Goal: Task Accomplishment & Management: Use online tool/utility

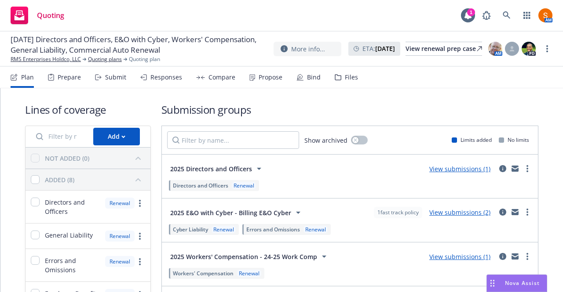
click at [272, 77] on div "Propose" at bounding box center [270, 77] width 24 height 7
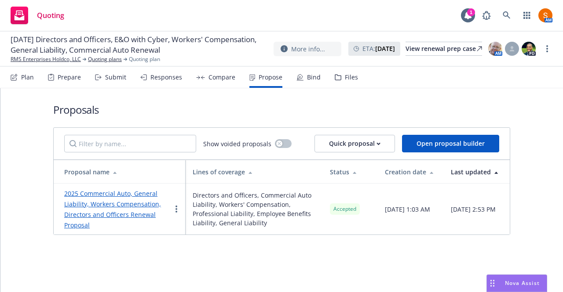
click at [300, 82] on div "Bind" at bounding box center [308, 77] width 24 height 21
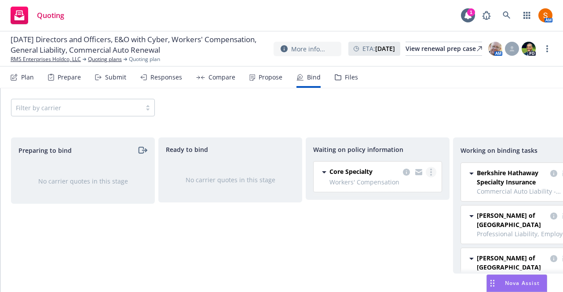
click at [427, 174] on link "more" at bounding box center [430, 172] width 11 height 11
click at [408, 194] on link "Create policies" at bounding box center [396, 190] width 80 height 18
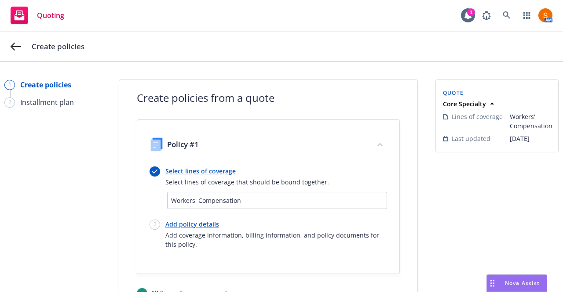
click at [205, 220] on link "Add policy details" at bounding box center [276, 224] width 222 height 9
select select "12"
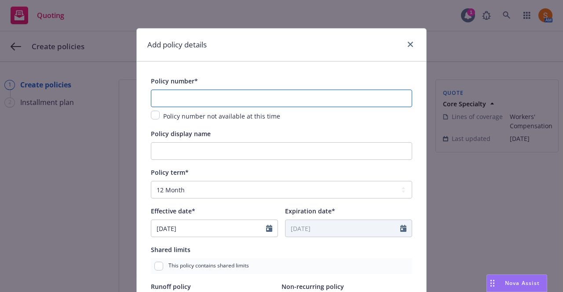
paste input "T30250645"
click at [184, 94] on input "T30250645" at bounding box center [281, 99] width 261 height 18
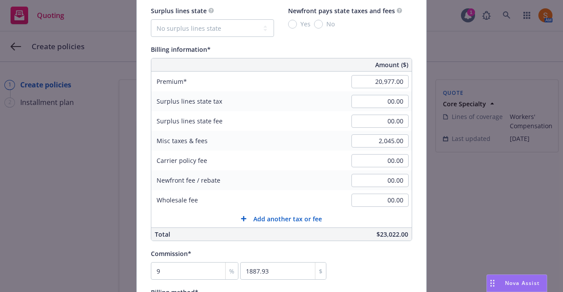
scroll to position [501, 0]
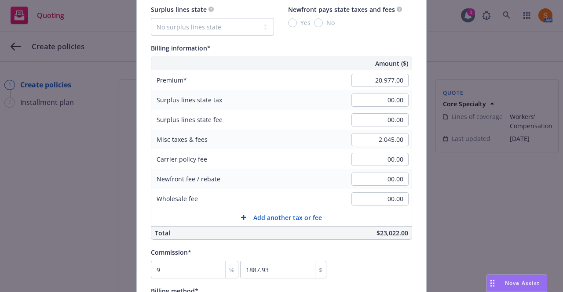
type input "T30250645"
click at [386, 79] on input "20,977.00" at bounding box center [379, 80] width 57 height 13
type input "21,487.00"
type input "1933.83"
click at [316, 94] on div "Surplus lines state tax 00.00" at bounding box center [281, 100] width 260 height 20
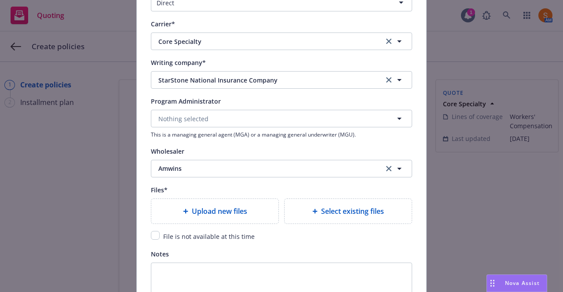
scroll to position [820, 0]
click at [185, 215] on div "Upload new files" at bounding box center [214, 211] width 127 height 25
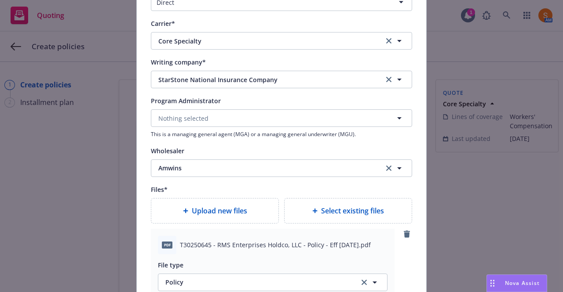
scroll to position [1094, 0]
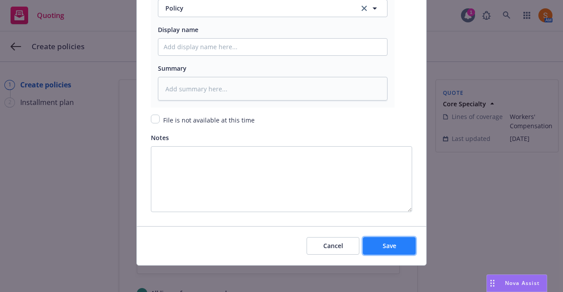
click at [380, 250] on button "Save" at bounding box center [389, 246] width 53 height 18
type textarea "x"
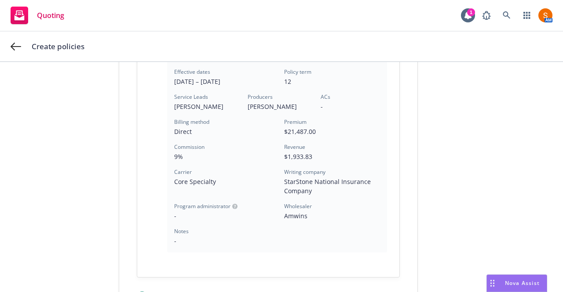
scroll to position [323, 0]
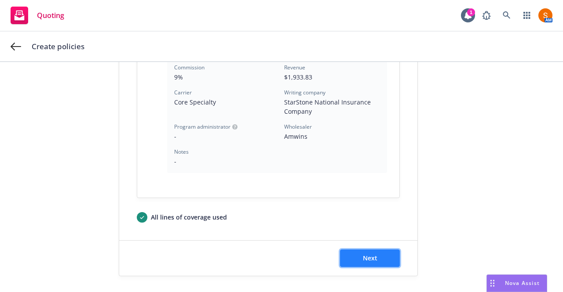
click at [380, 258] on button "Next" at bounding box center [370, 259] width 60 height 18
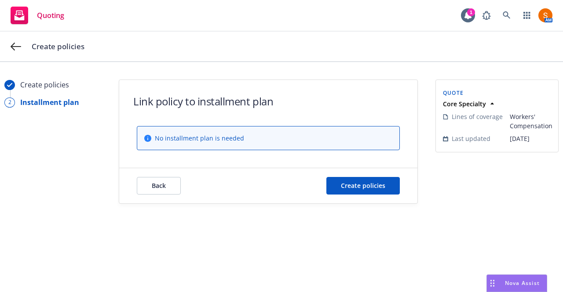
scroll to position [0, 0]
click at [363, 185] on span "Create policies" at bounding box center [363, 186] width 44 height 8
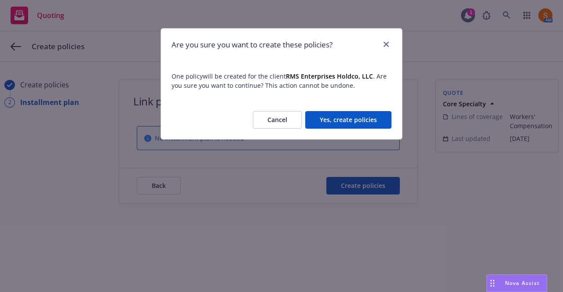
click at [351, 124] on button "Yes, create policies" at bounding box center [348, 120] width 86 height 18
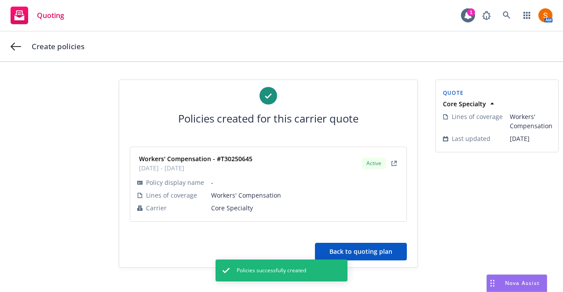
click at [374, 258] on button "Back to quoting plan" at bounding box center [361, 252] width 92 height 18
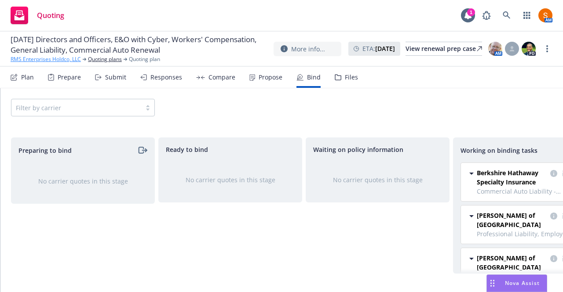
click at [54, 63] on link "RMS Enterprises Holdco, LLC" at bounding box center [46, 59] width 70 height 8
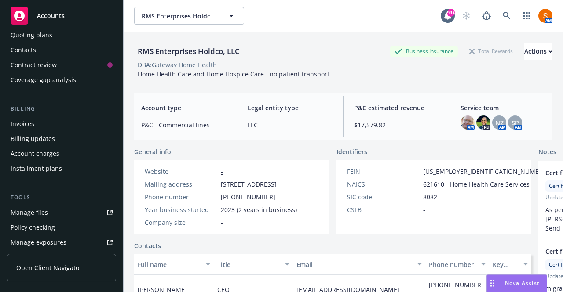
scroll to position [90, 0]
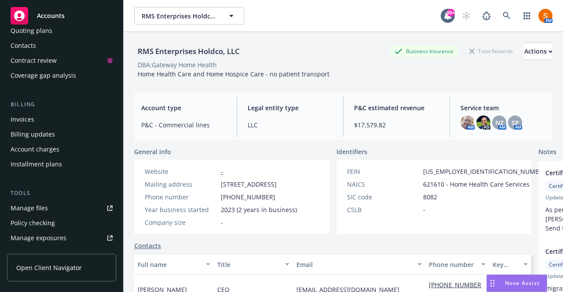
click at [43, 125] on div "Invoices" at bounding box center [62, 120] width 102 height 14
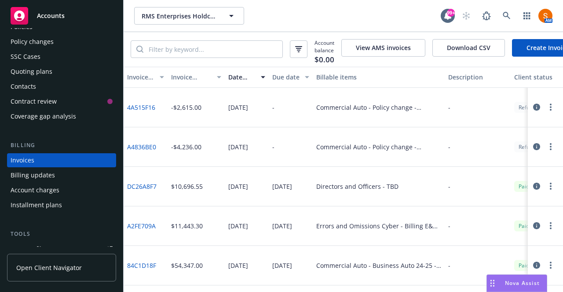
click at [537, 51] on link "Create Invoice" at bounding box center [548, 48] width 72 height 18
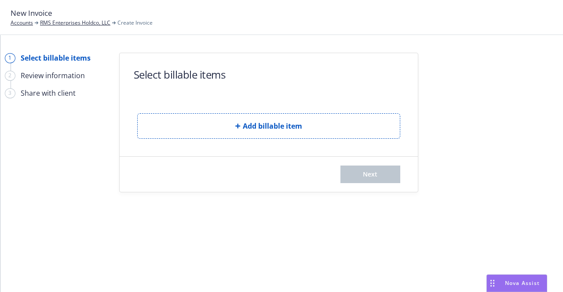
click at [264, 141] on form "Select billable items Add billable item Next" at bounding box center [269, 122] width 298 height 139
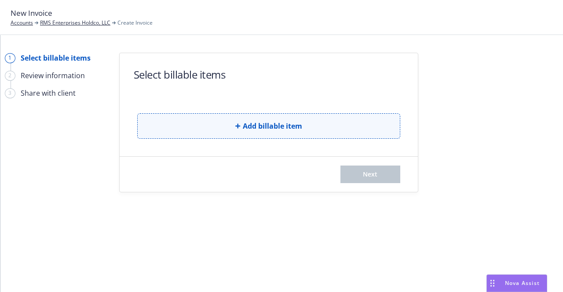
click at [265, 132] on button "Add billable item" at bounding box center [268, 125] width 263 height 25
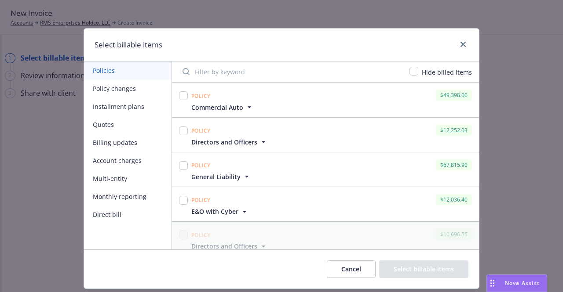
click at [247, 108] on icon "button" at bounding box center [249, 107] width 4 height 2
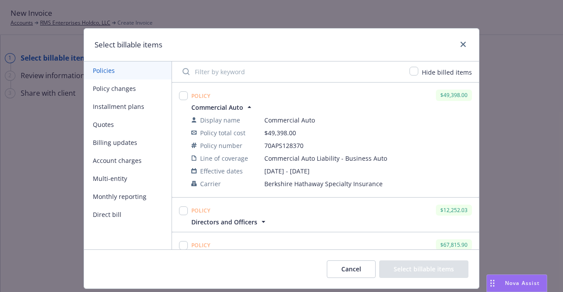
click at [247, 108] on icon "button" at bounding box center [249, 107] width 4 height 2
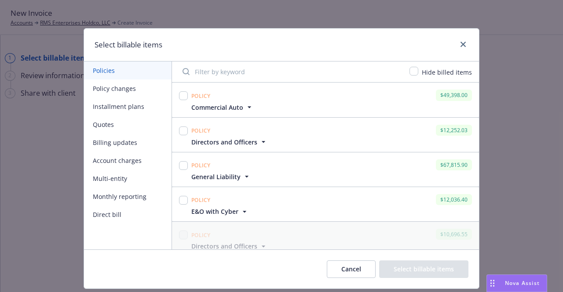
click at [77, 19] on div "Select billable items Policies Policy changes Installment plans Quotes Billing …" at bounding box center [281, 146] width 563 height 292
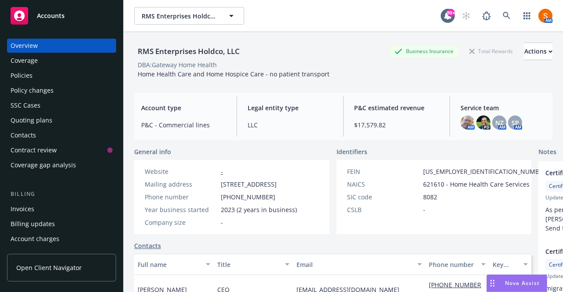
click at [40, 80] on div "Policies" at bounding box center [62, 76] width 102 height 14
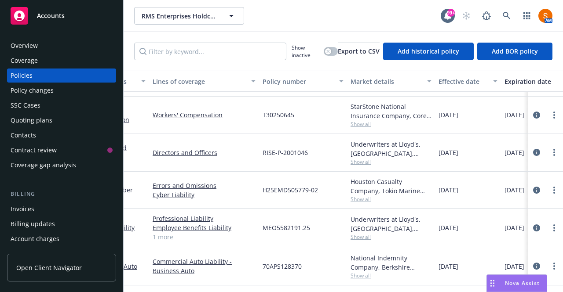
scroll to position [38, 0]
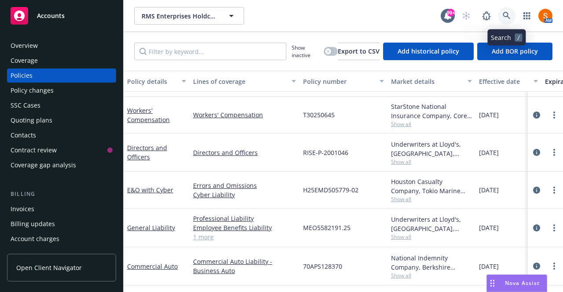
click at [511, 18] on link at bounding box center [507, 16] width 18 height 18
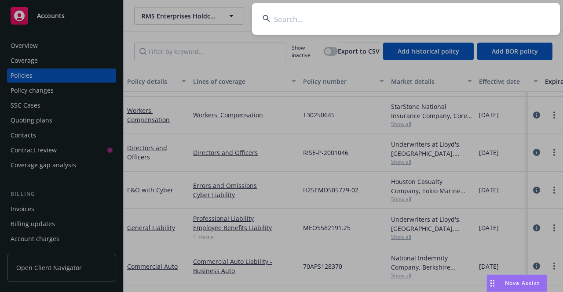
type input "e"
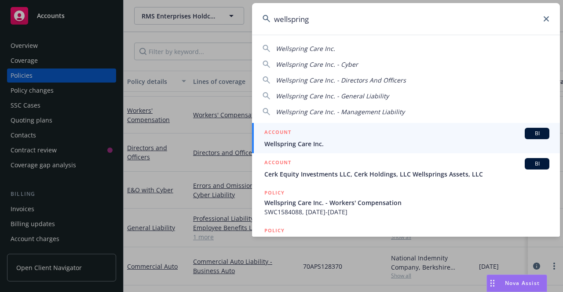
type input "wellspring"
click at [331, 148] on span "Wellspring Care Inc." at bounding box center [406, 143] width 285 height 9
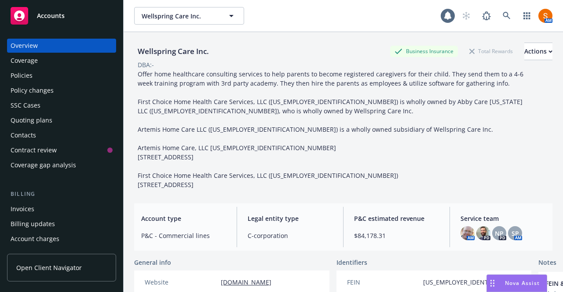
click at [59, 78] on div "Policies" at bounding box center [62, 76] width 102 height 14
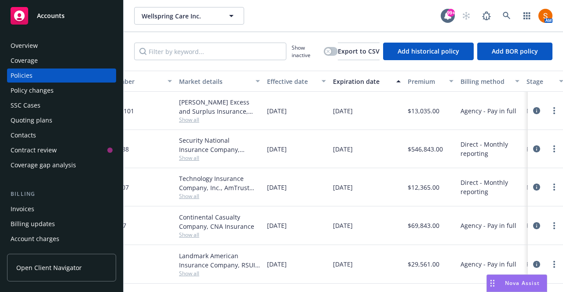
scroll to position [4, 211]
click at [533, 261] on icon "circleInformation" at bounding box center [536, 264] width 7 height 7
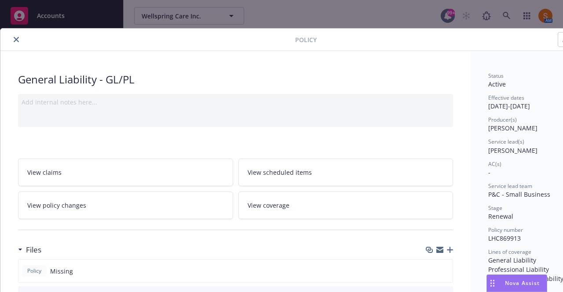
click at [17, 44] on button "close" at bounding box center [16, 39] width 11 height 11
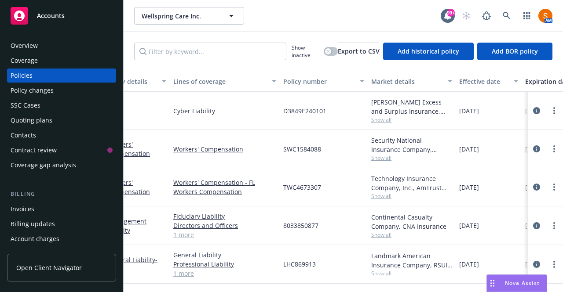
scroll to position [4, 0]
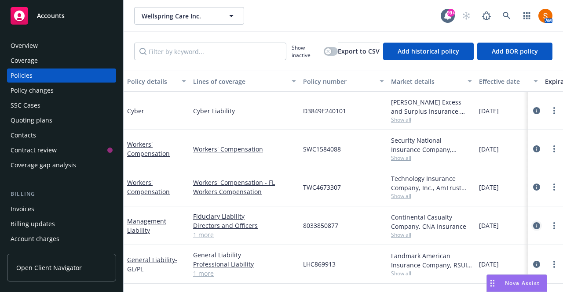
click at [533, 223] on icon "circleInformation" at bounding box center [536, 225] width 7 height 7
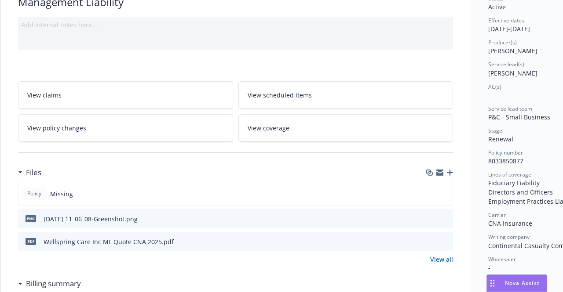
scroll to position [101, 0]
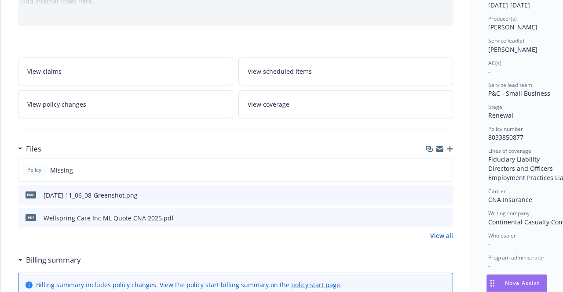
click at [505, 138] on span "8033850877" at bounding box center [505, 137] width 35 height 8
copy span "8033850877"
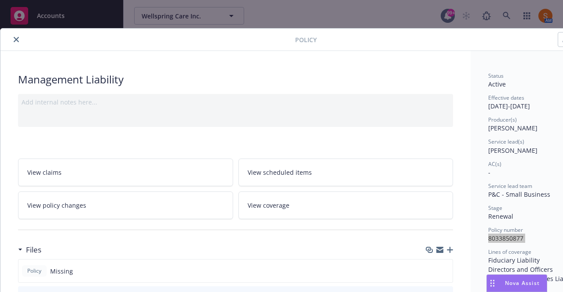
click at [21, 41] on button "close" at bounding box center [16, 39] width 11 height 11
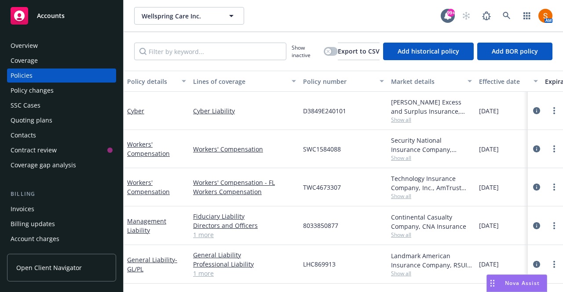
click at [29, 203] on div "Invoices" at bounding box center [23, 209] width 24 height 14
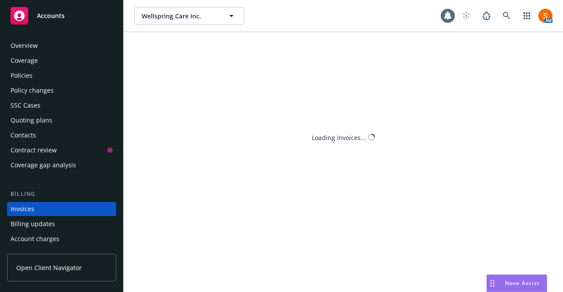
scroll to position [49, 0]
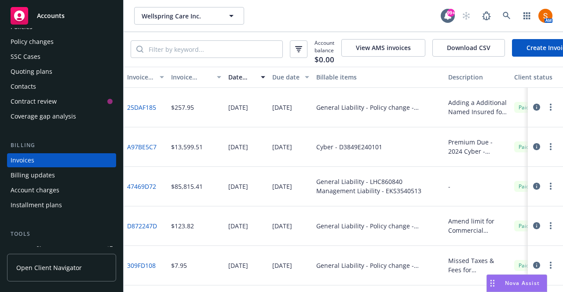
click at [527, 51] on link "Create Invoice" at bounding box center [548, 48] width 72 height 18
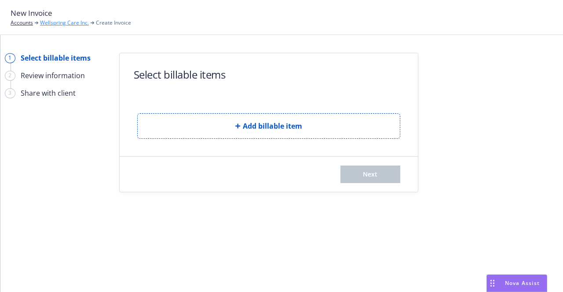
click at [73, 20] on link "Wellspring Care Inc." at bounding box center [64, 23] width 49 height 8
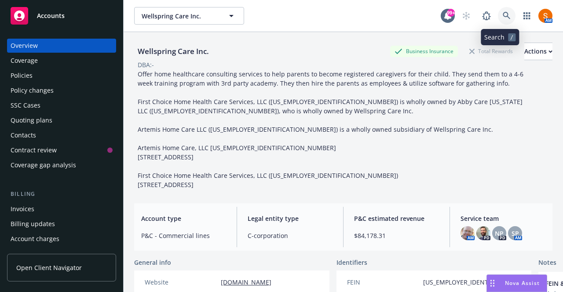
click at [504, 13] on link at bounding box center [507, 16] width 18 height 18
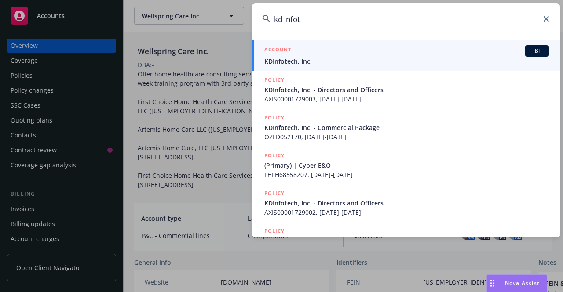
type input "kd infot"
click at [444, 64] on span "KDInfotech, Inc." at bounding box center [406, 61] width 285 height 9
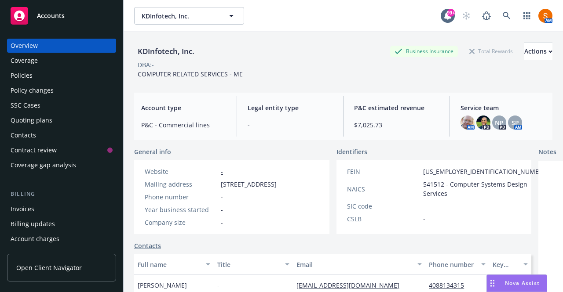
click at [31, 71] on div "Policies" at bounding box center [22, 76] width 22 height 14
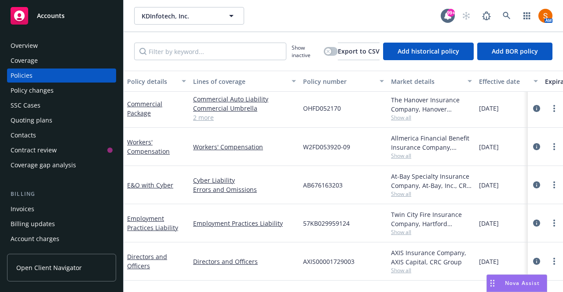
scroll to position [42, 0]
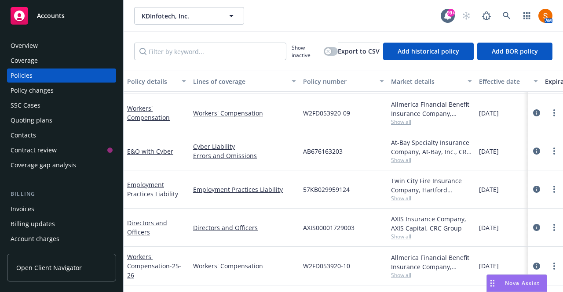
click at [48, 46] on div "Overview" at bounding box center [62, 46] width 102 height 14
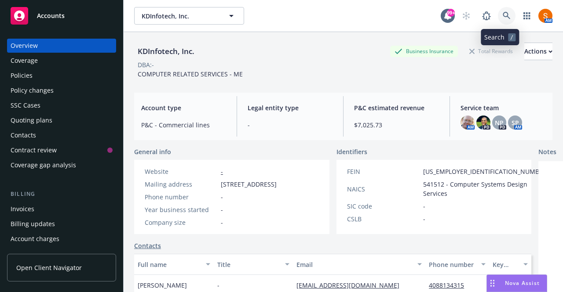
click at [502, 13] on icon at bounding box center [506, 16] width 8 height 8
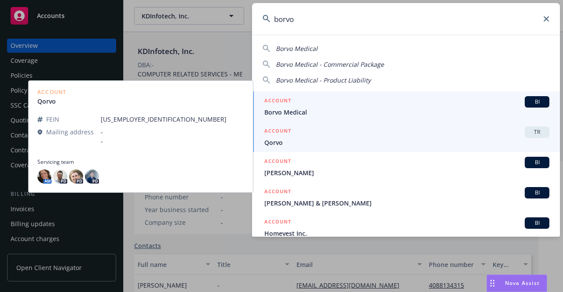
type input "borvo"
click at [324, 97] on div "ACCOUNT BI" at bounding box center [406, 101] width 285 height 11
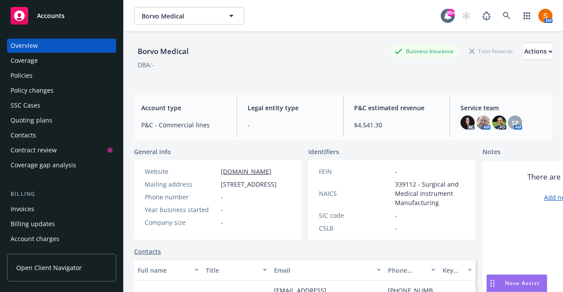
click at [47, 78] on div "Policies" at bounding box center [62, 76] width 102 height 14
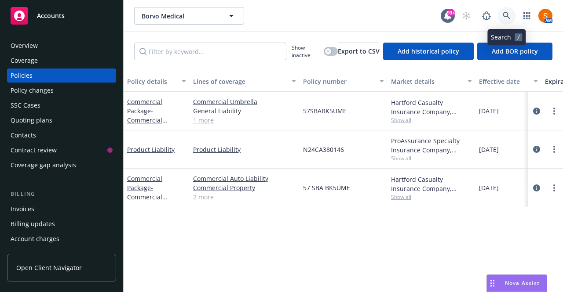
click at [503, 16] on icon at bounding box center [506, 16] width 8 height 8
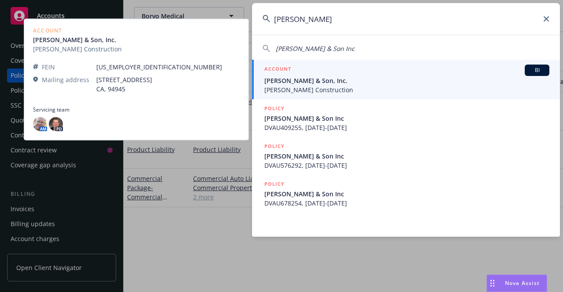
type input "dv rasmussen"
click at [399, 78] on span "D. V. Rasmussen & Son, Inc." at bounding box center [406, 80] width 285 height 9
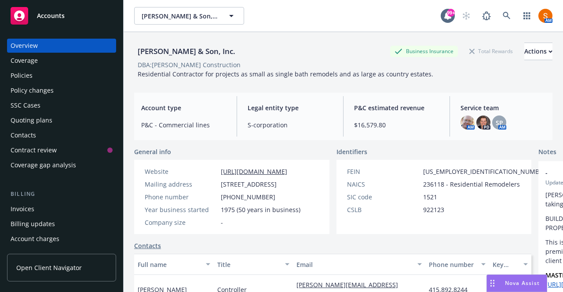
click at [56, 75] on div "Policies" at bounding box center [62, 76] width 102 height 14
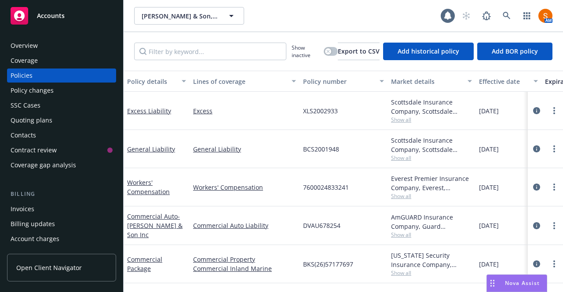
scroll to position [42, 0]
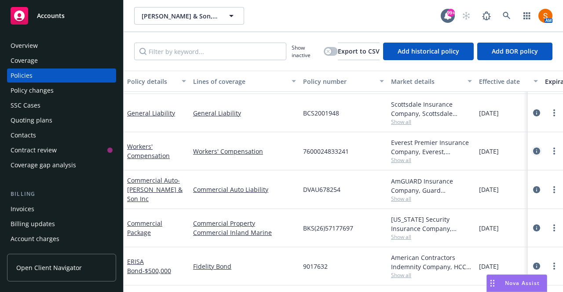
click at [533, 148] on icon "circleInformation" at bounding box center [536, 151] width 7 height 7
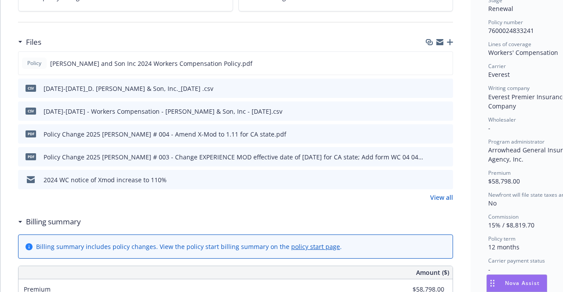
scroll to position [208, 0]
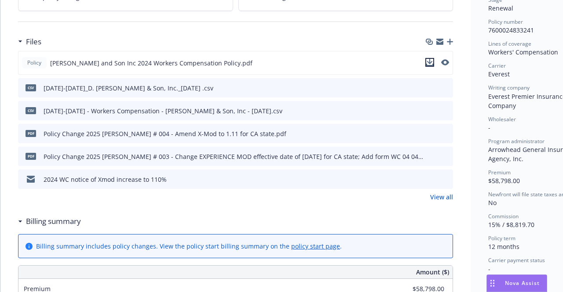
click at [430, 62] on icon "download file" at bounding box center [429, 62] width 7 height 7
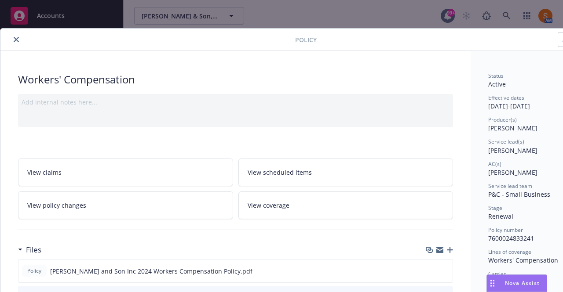
click at [15, 42] on button "close" at bounding box center [16, 39] width 11 height 11
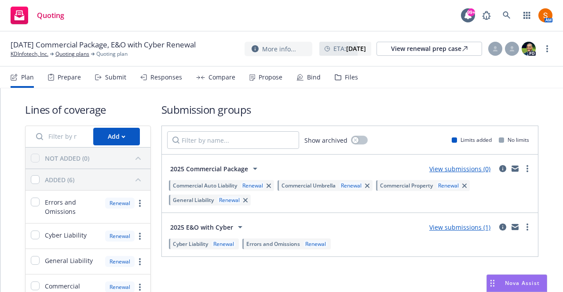
click at [254, 81] on div "Propose" at bounding box center [265, 77] width 33 height 21
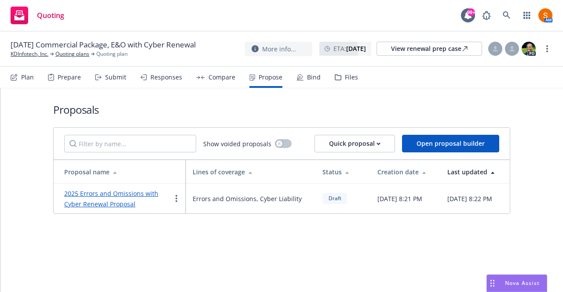
click at [130, 195] on link "2025 Errors and Omissions with Cyber Renewal Proposal" at bounding box center [111, 198] width 94 height 19
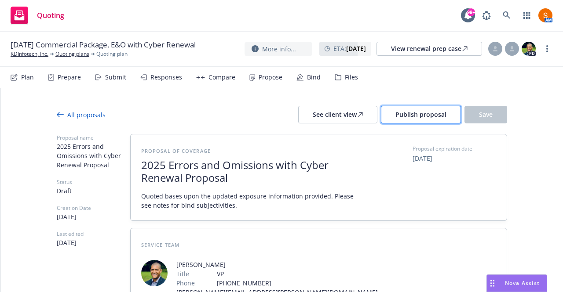
click at [422, 116] on span "Publish proposal" at bounding box center [420, 114] width 51 height 8
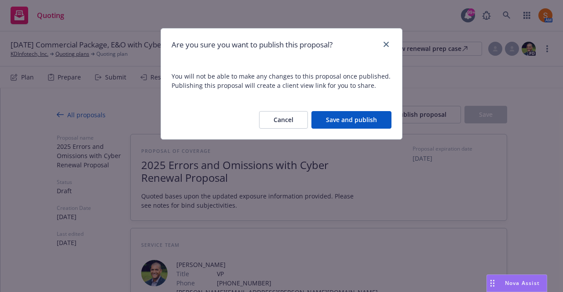
click at [343, 123] on button "Save and publish" at bounding box center [351, 120] width 80 height 18
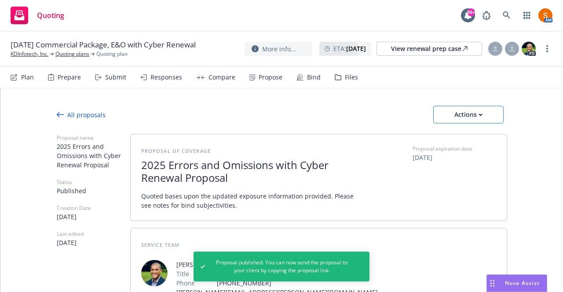
drag, startPoint x: 505, startPoint y: 123, endPoint x: 474, endPoint y: 116, distance: 31.2
click at [474, 116] on div "Actions" at bounding box center [467, 114] width 41 height 17
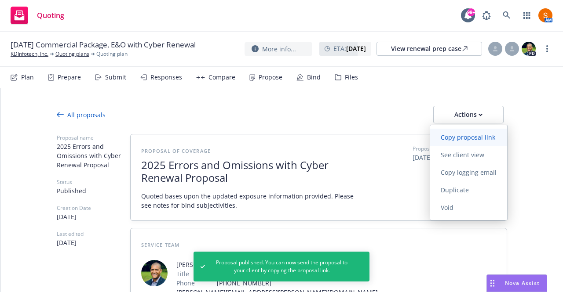
click at [454, 134] on span "Copy proposal link" at bounding box center [468, 137] width 76 height 8
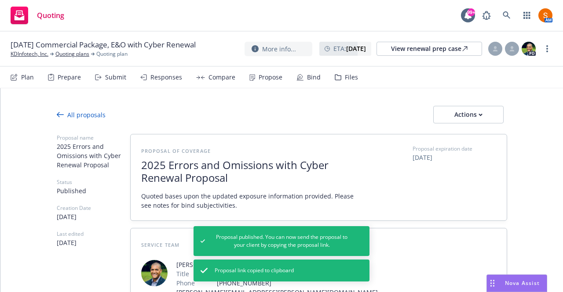
type textarea "x"
